Goal: Information Seeking & Learning: Learn about a topic

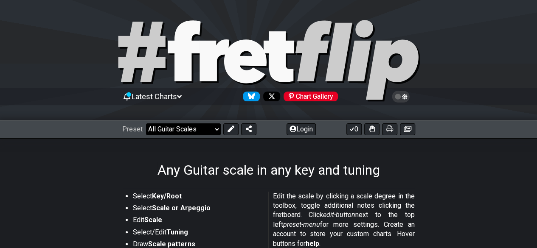
click at [204, 130] on select "Welcome to #fretflip! Initial Preset Custom Preset Minor Pentatonic Major Penta…" at bounding box center [183, 129] width 75 height 12
click at [146, 123] on select "Welcome to #fretflip! Initial Preset Custom Preset Minor Pentatonic Major Penta…" at bounding box center [183, 129] width 75 height 12
select select "/3nps-caged-shapes"
select select "A"
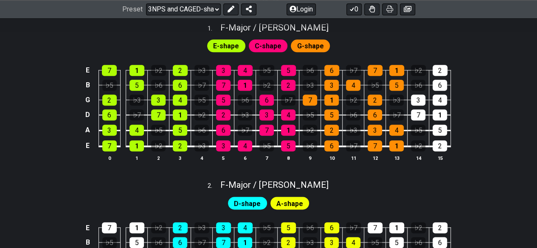
scroll to position [424, 0]
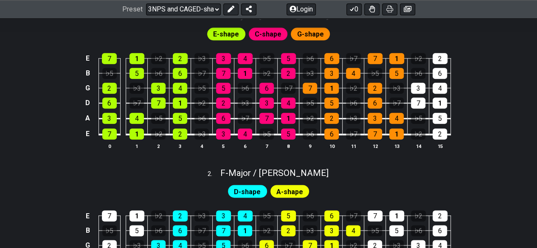
click at [232, 34] on span "E-shape" at bounding box center [226, 34] width 26 height 12
click at [267, 33] on span "C-shape" at bounding box center [267, 34] width 27 height 12
click at [325, 29] on div "G-shape" at bounding box center [310, 34] width 39 height 13
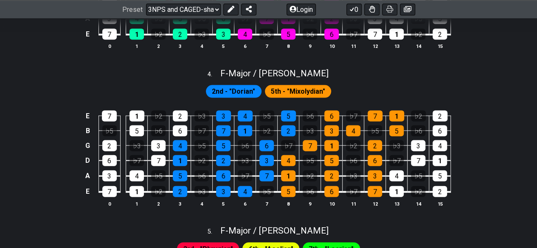
scroll to position [1018, 0]
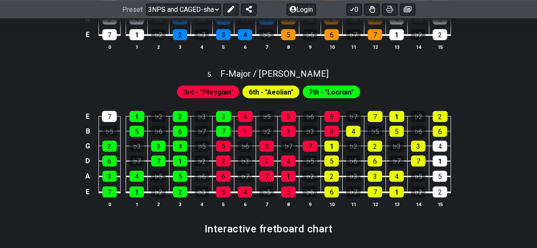
click at [215, 89] on span "3rd - "Phrygian"" at bounding box center [208, 93] width 50 height 12
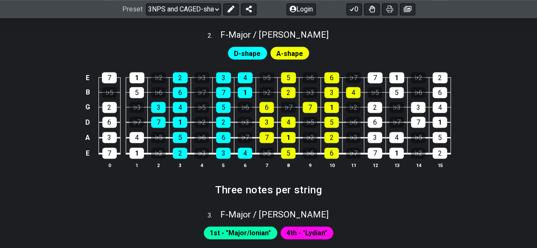
scroll to position [444, 0]
